Goal: Go to known website: Access a specific website the user already knows

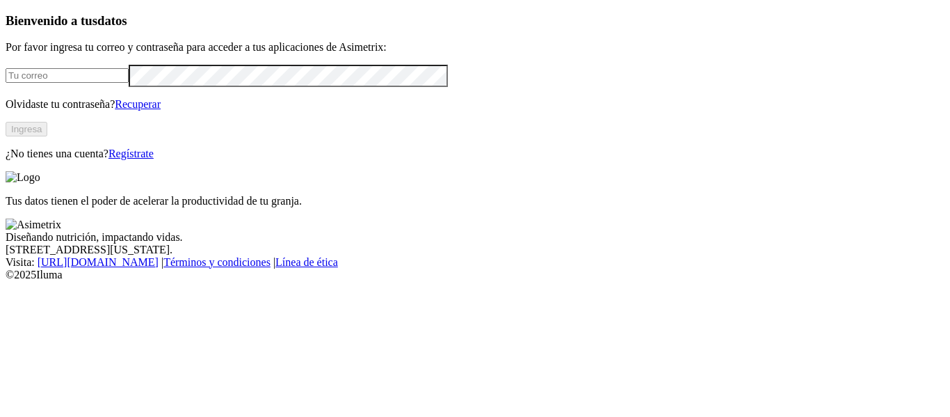
type input "[PERSON_NAME][EMAIL_ADDRESS][PERSON_NAME][DOMAIN_NAME]"
click at [47, 136] on button "Ingresa" at bounding box center [27, 129] width 42 height 15
